Goal: Information Seeking & Learning: Learn about a topic

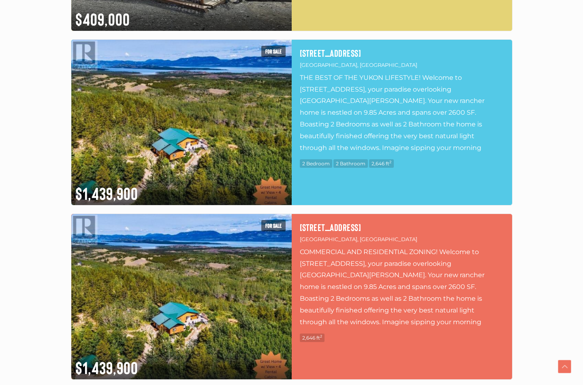
scroll to position [438, 0]
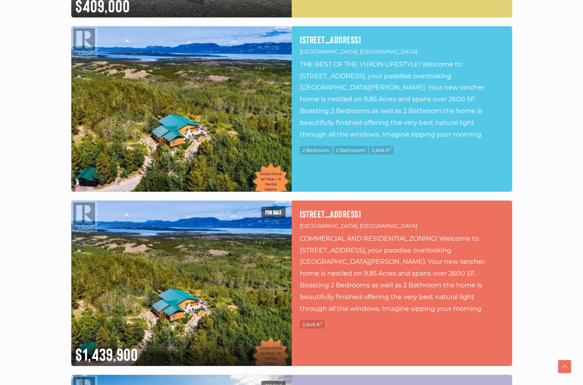
click at [198, 104] on img at bounding box center [181, 108] width 220 height 165
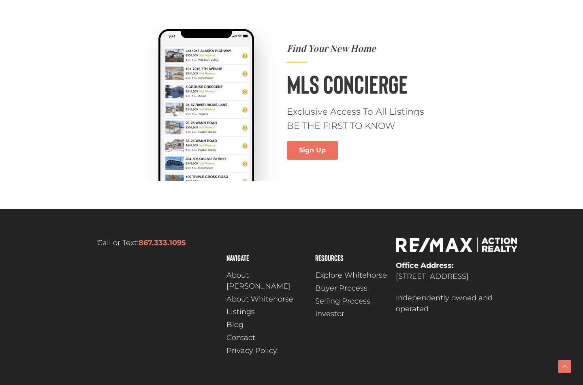
scroll to position [3577, 0]
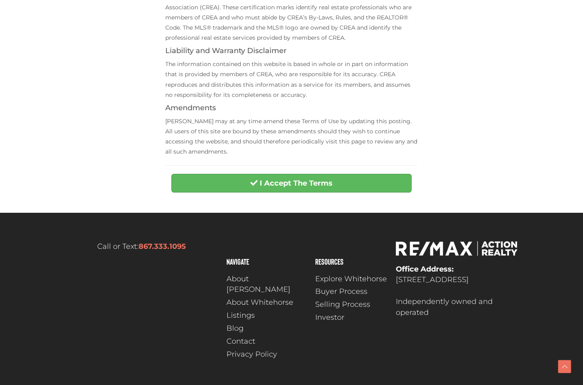
scroll to position [301, 0]
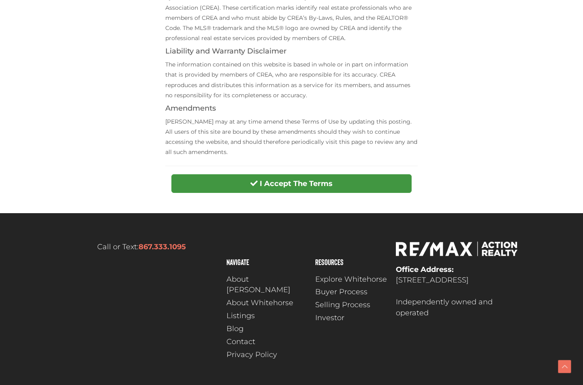
click at [287, 182] on strong "I Accept The Terms" at bounding box center [296, 183] width 73 height 9
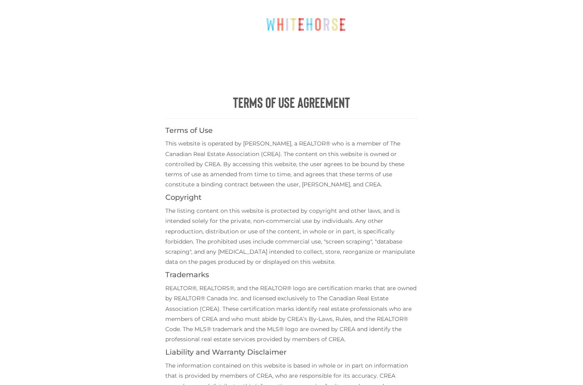
scroll to position [0, 0]
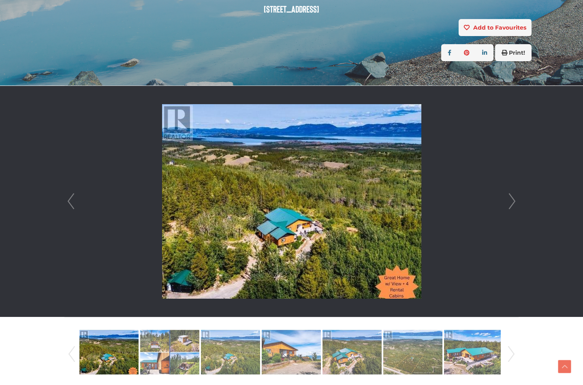
scroll to position [155, 0]
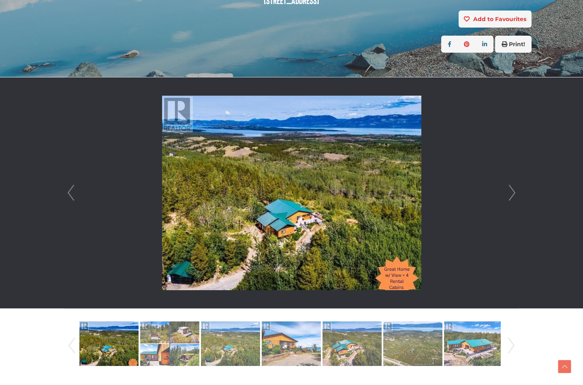
click at [312, 168] on img at bounding box center [291, 193] width 259 height 194
click at [511, 192] on link "Next" at bounding box center [512, 192] width 12 height 231
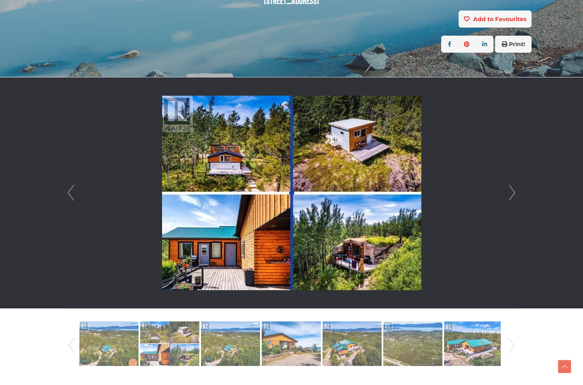
click at [345, 237] on img at bounding box center [291, 193] width 259 height 194
click at [510, 194] on link "Next" at bounding box center [512, 192] width 12 height 231
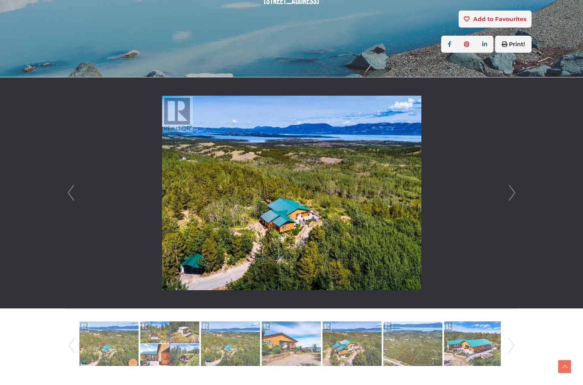
click at [510, 194] on link "Next" at bounding box center [512, 192] width 12 height 231
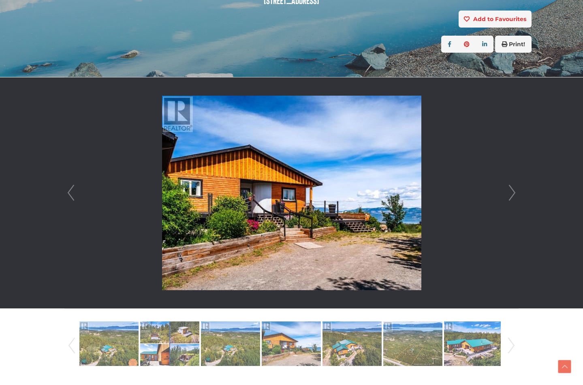
click at [510, 194] on link "Next" at bounding box center [512, 192] width 12 height 231
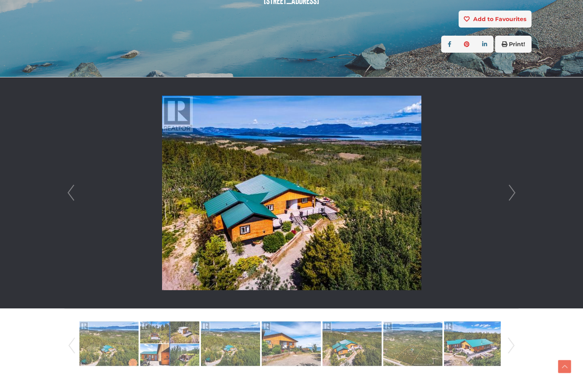
click at [510, 194] on link "Next" at bounding box center [512, 192] width 12 height 231
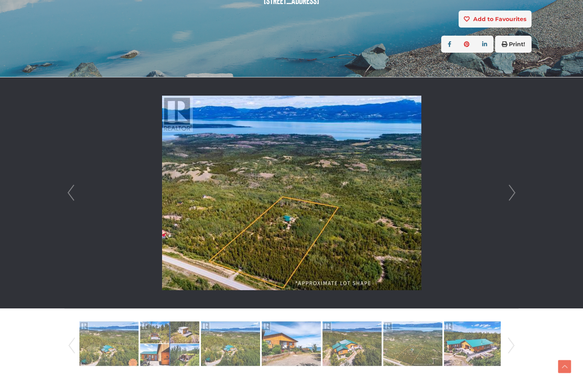
click at [510, 194] on link "Next" at bounding box center [512, 192] width 12 height 231
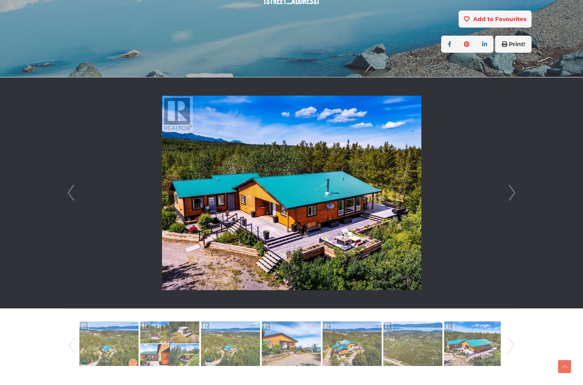
click at [510, 190] on link "Next" at bounding box center [512, 192] width 12 height 231
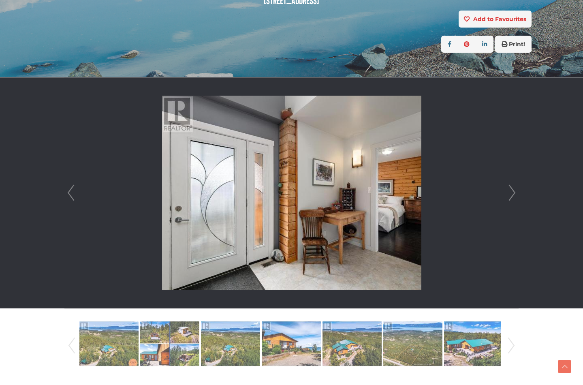
click at [510, 190] on link "Next" at bounding box center [512, 192] width 12 height 231
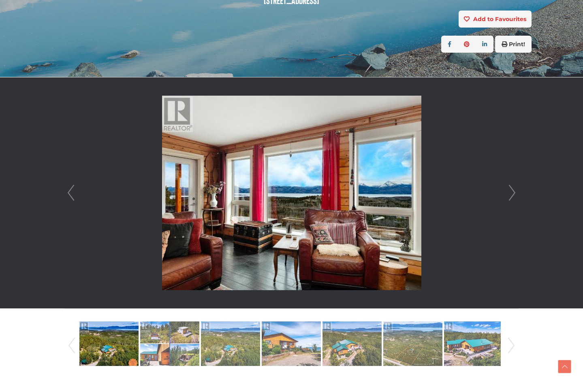
click at [510, 190] on link "Next" at bounding box center [512, 192] width 12 height 231
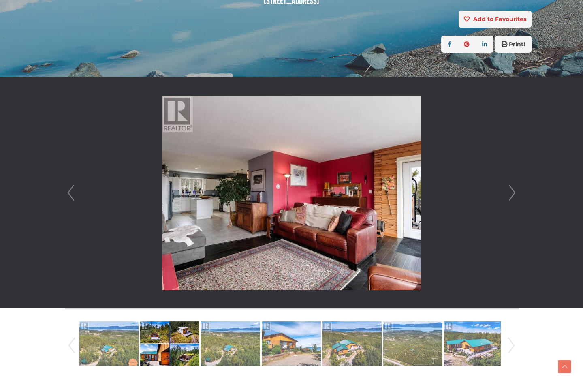
click at [510, 190] on link "Next" at bounding box center [512, 192] width 12 height 231
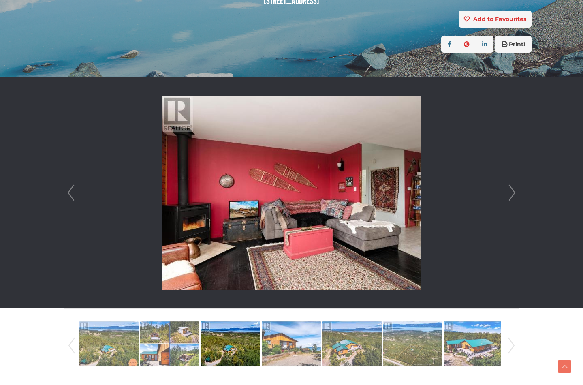
click at [510, 190] on link "Next" at bounding box center [512, 192] width 12 height 231
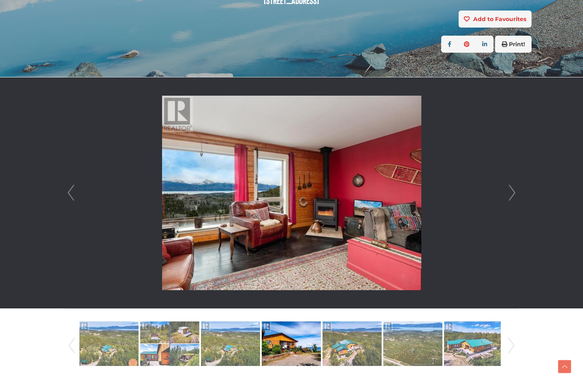
click at [510, 190] on link "Next" at bounding box center [512, 192] width 12 height 231
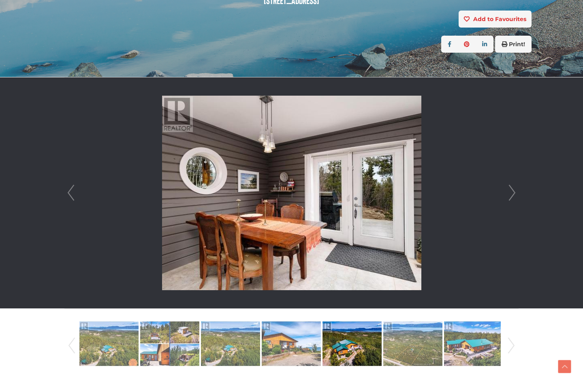
click at [510, 190] on link "Next" at bounding box center [512, 192] width 12 height 231
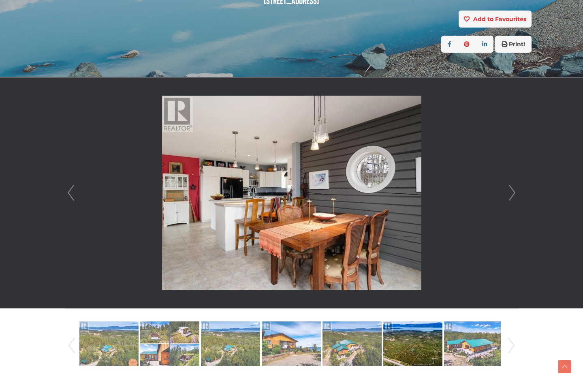
click at [510, 190] on link "Next" at bounding box center [512, 192] width 12 height 231
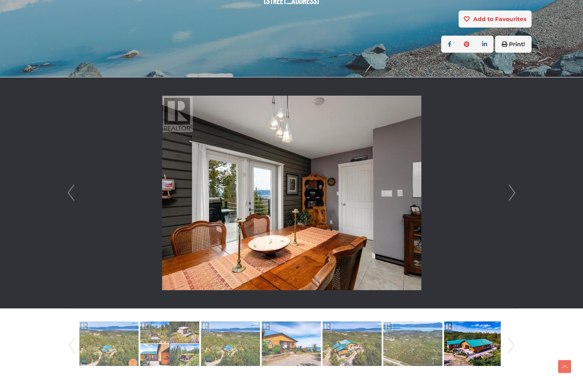
click at [510, 190] on link "Next" at bounding box center [512, 192] width 12 height 231
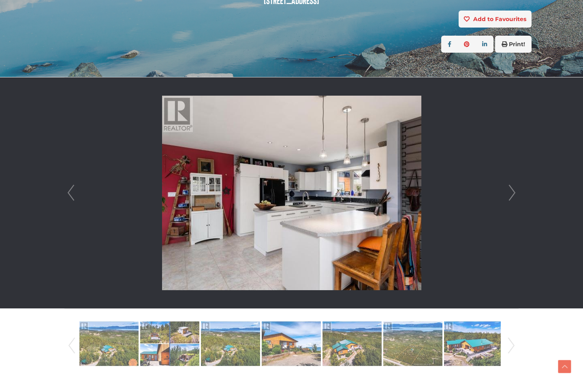
click at [510, 190] on link "Next" at bounding box center [512, 192] width 12 height 231
